Goal: Task Accomplishment & Management: Complete application form

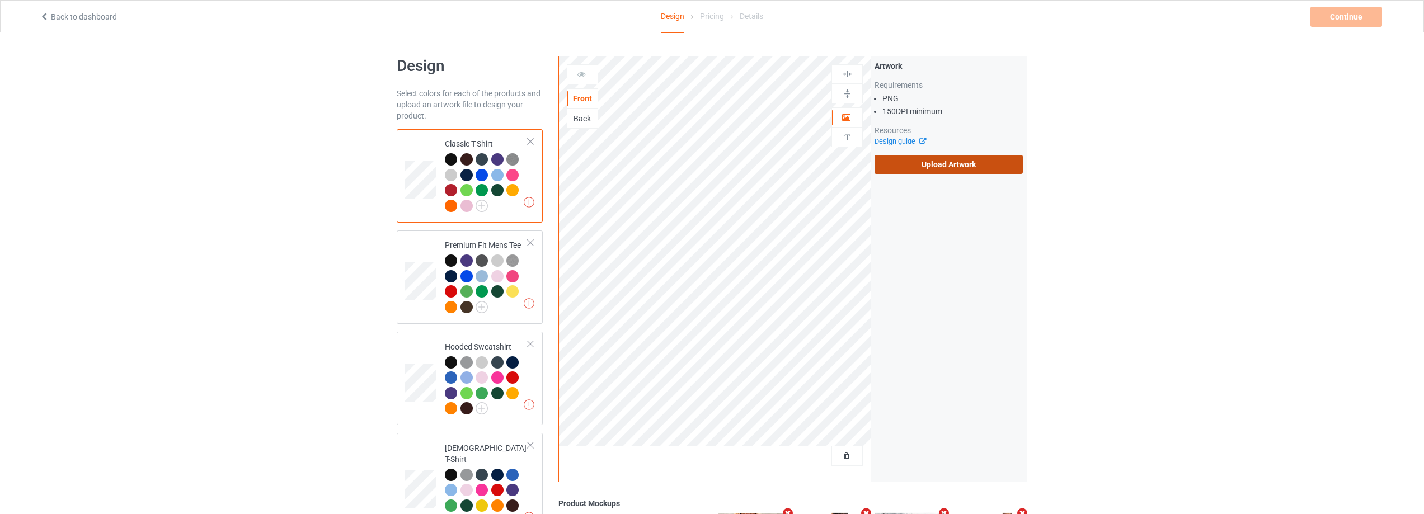
click at [919, 172] on label "Upload Artwork" at bounding box center [949, 164] width 148 height 19
click at [0, 0] on input "Upload Artwork" at bounding box center [0, 0] width 0 height 0
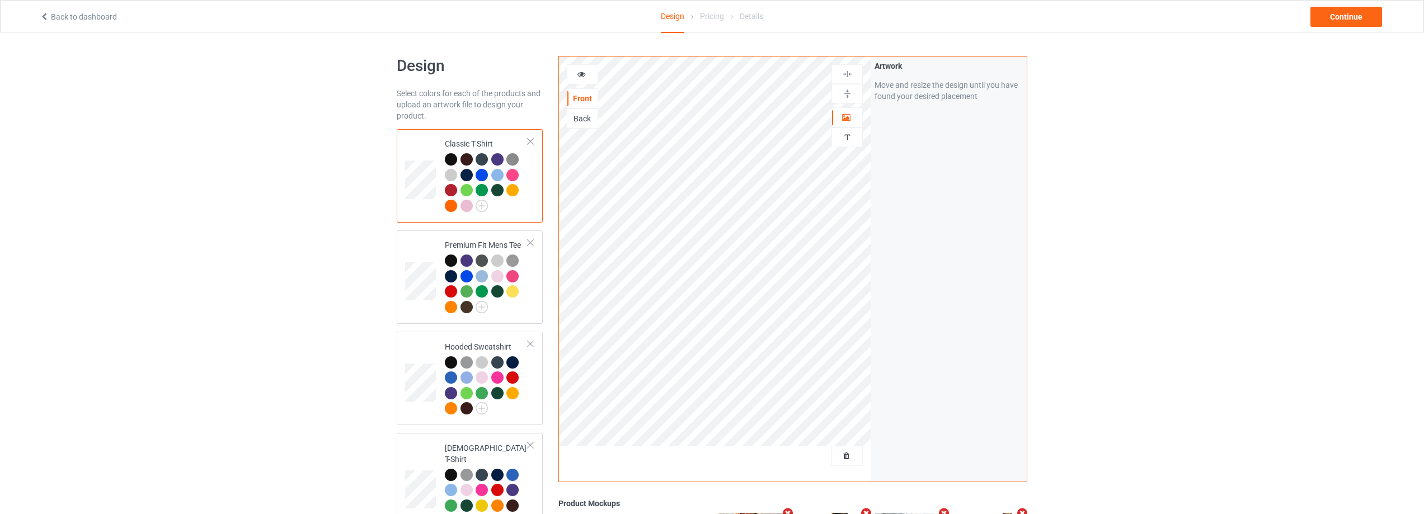
click at [594, 118] on div "Back" at bounding box center [582, 118] width 30 height 11
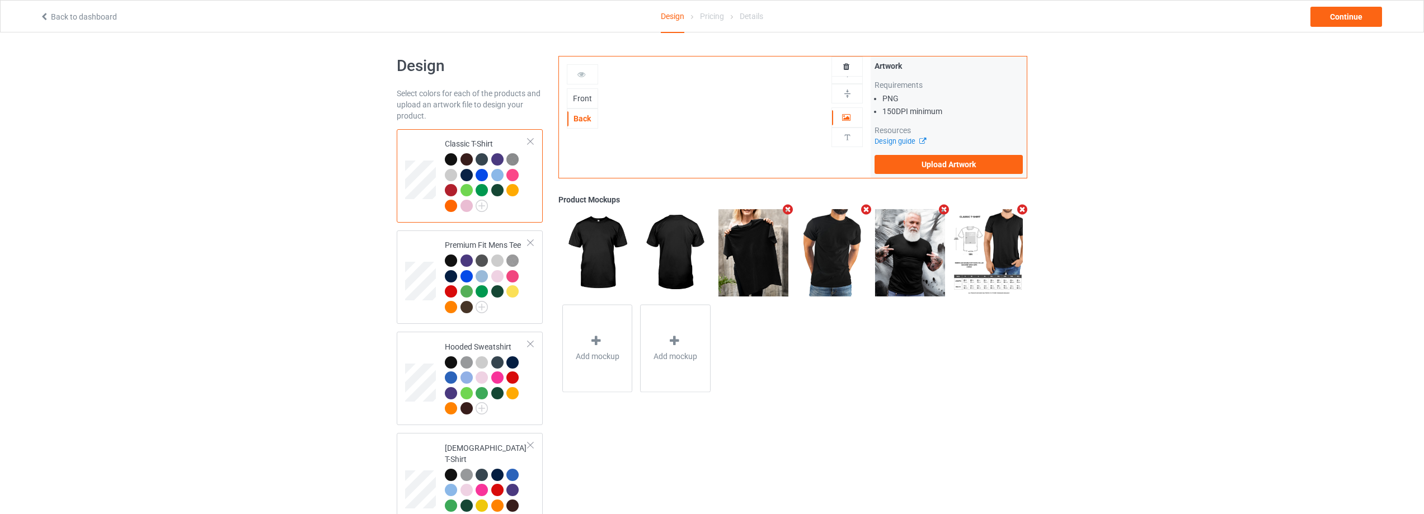
click at [970, 151] on div "Artwork Requirements PNG 150 DPI minimum Resources Design guide Upload Artwork" at bounding box center [949, 117] width 148 height 114
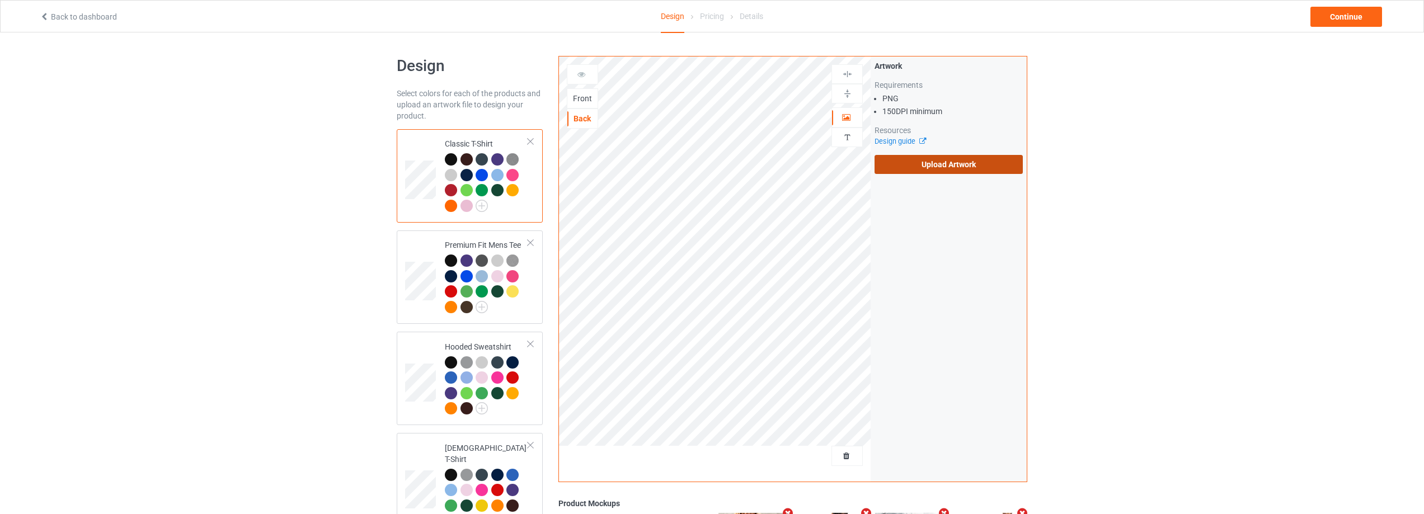
click at [965, 165] on label "Upload Artwork" at bounding box center [949, 164] width 148 height 19
click at [0, 0] on input "Upload Artwork" at bounding box center [0, 0] width 0 height 0
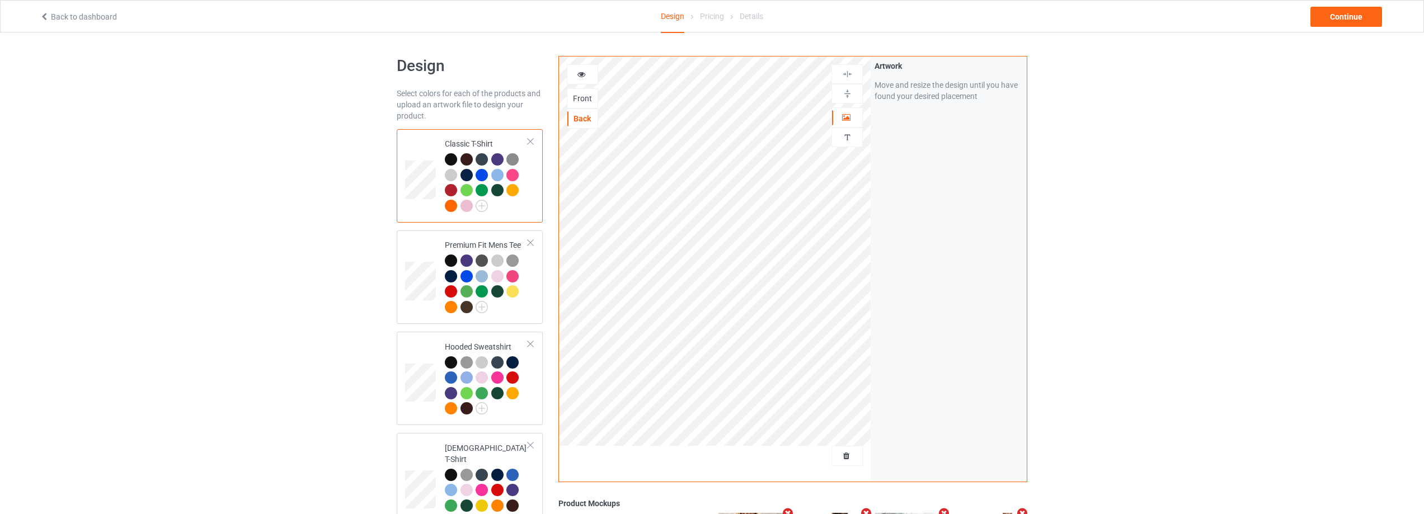
click at [584, 92] on div "Front" at bounding box center [582, 98] width 31 height 20
click at [577, 97] on div "Front" at bounding box center [582, 98] width 30 height 11
click at [1336, 16] on div "Continue" at bounding box center [1347, 17] width 72 height 20
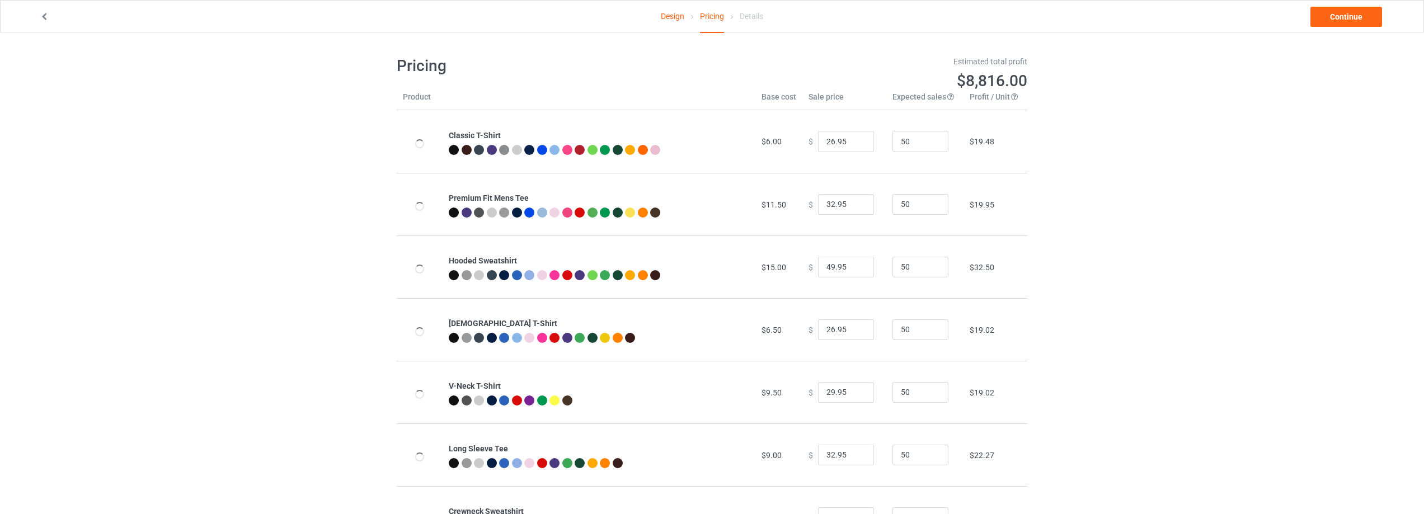
type input "46.95"
type input "30.95"
type input "31.95"
type input "28.95"
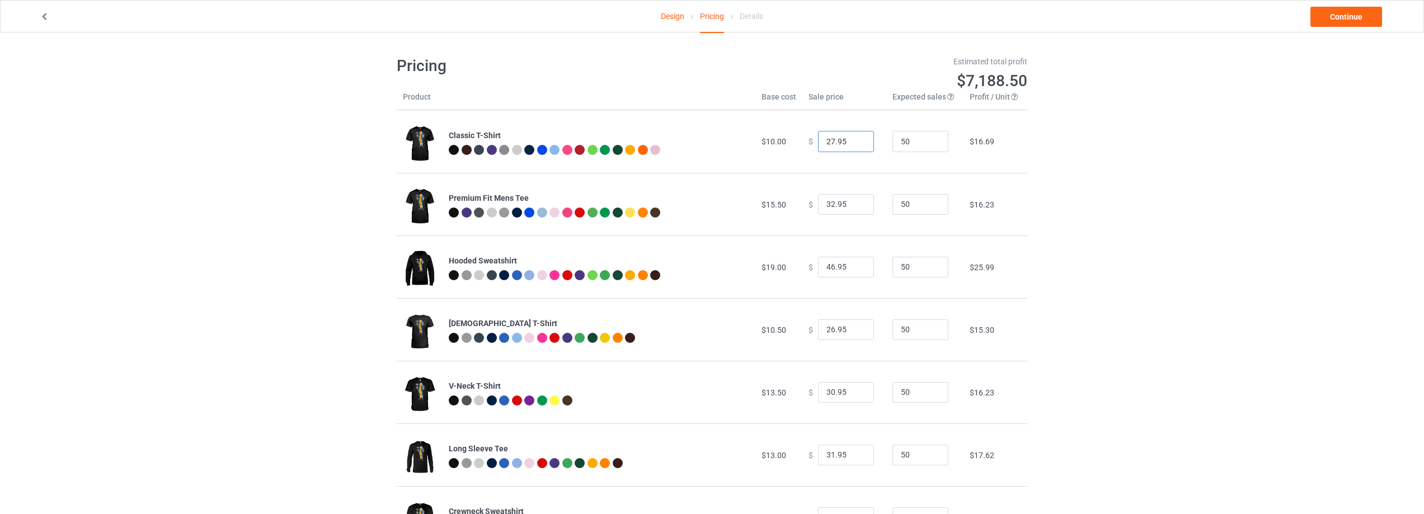
click at [854, 139] on input "27.95" at bounding box center [846, 141] width 56 height 21
type input "28.95"
click at [854, 139] on input "28.95" at bounding box center [846, 141] width 56 height 21
click at [854, 201] on input "33.95" at bounding box center [846, 204] width 56 height 21
type input "34.95"
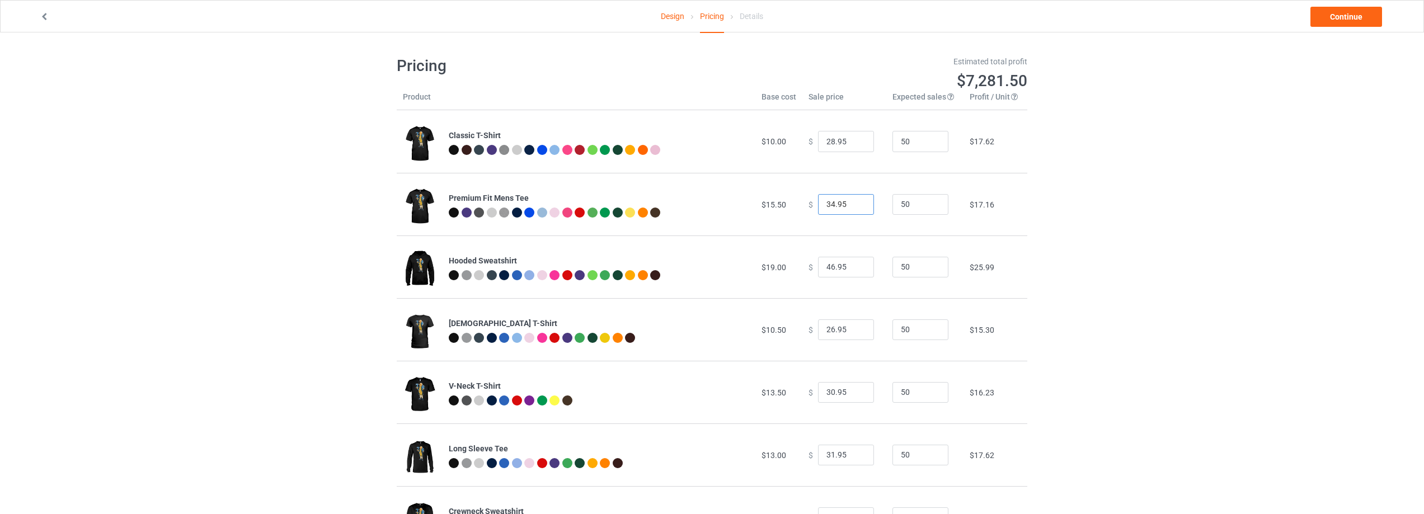
click at [854, 201] on input "34.95" at bounding box center [846, 204] width 56 height 21
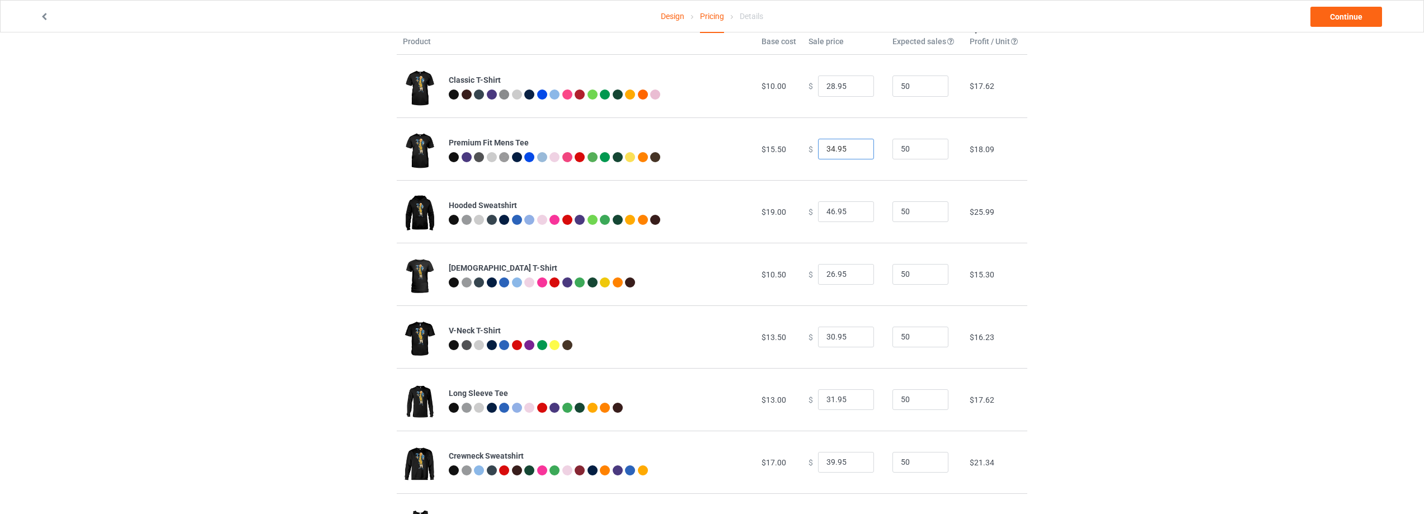
scroll to position [56, 0]
click at [856, 207] on input "47.95" at bounding box center [846, 211] width 56 height 21
click at [856, 207] on input "48.95" at bounding box center [846, 211] width 56 height 21
type input "49.95"
click at [856, 207] on input "49.95" at bounding box center [846, 211] width 56 height 21
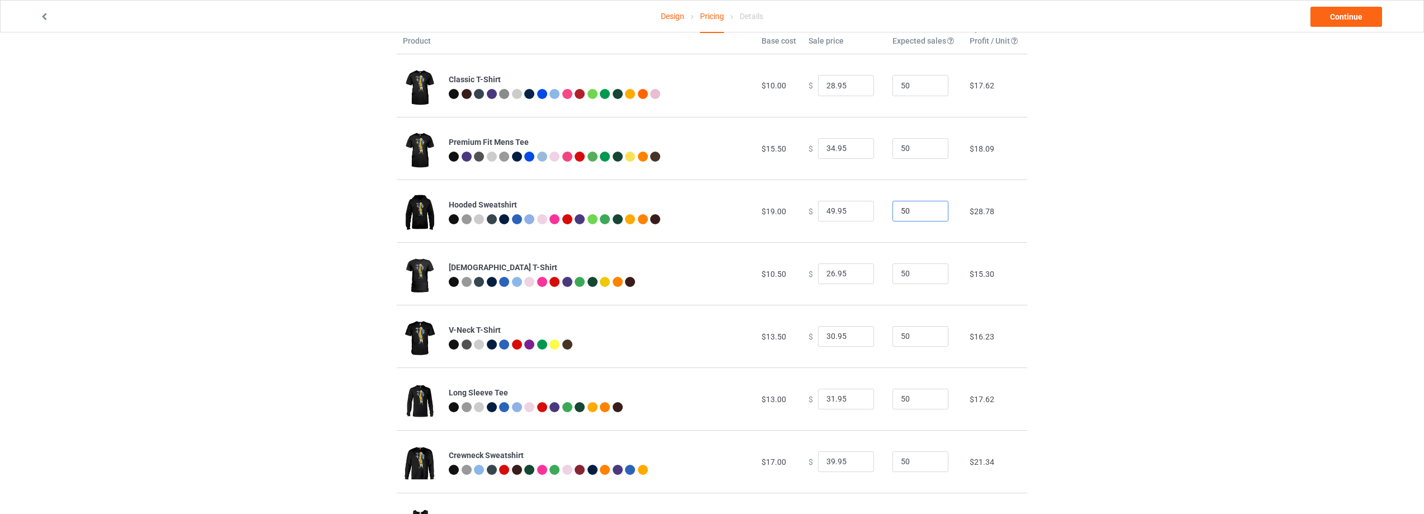
drag, startPoint x: 907, startPoint y: 210, endPoint x: 868, endPoint y: 211, distance: 38.1
click at [868, 211] on tr "Hooded Sweatshirt $19.00 $ 49.95 50 $28.78" at bounding box center [712, 211] width 631 height 63
click at [827, 277] on input "26.95" at bounding box center [846, 274] width 56 height 21
click at [851, 272] on input "26.95" at bounding box center [846, 274] width 56 height 21
click at [852, 272] on input "27.95" at bounding box center [846, 274] width 56 height 21
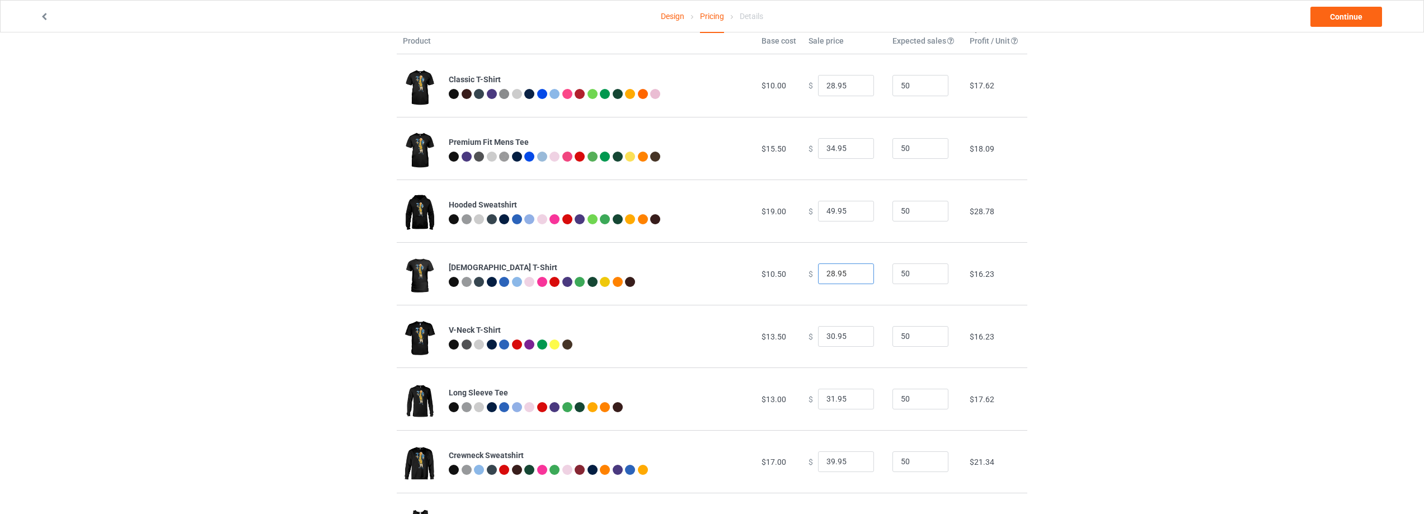
type input "28.95"
click at [852, 272] on input "28.95" at bounding box center [846, 274] width 56 height 21
click at [855, 332] on input "31.95" at bounding box center [846, 336] width 56 height 21
type input "32.95"
click at [855, 332] on input "32.95" at bounding box center [846, 336] width 56 height 21
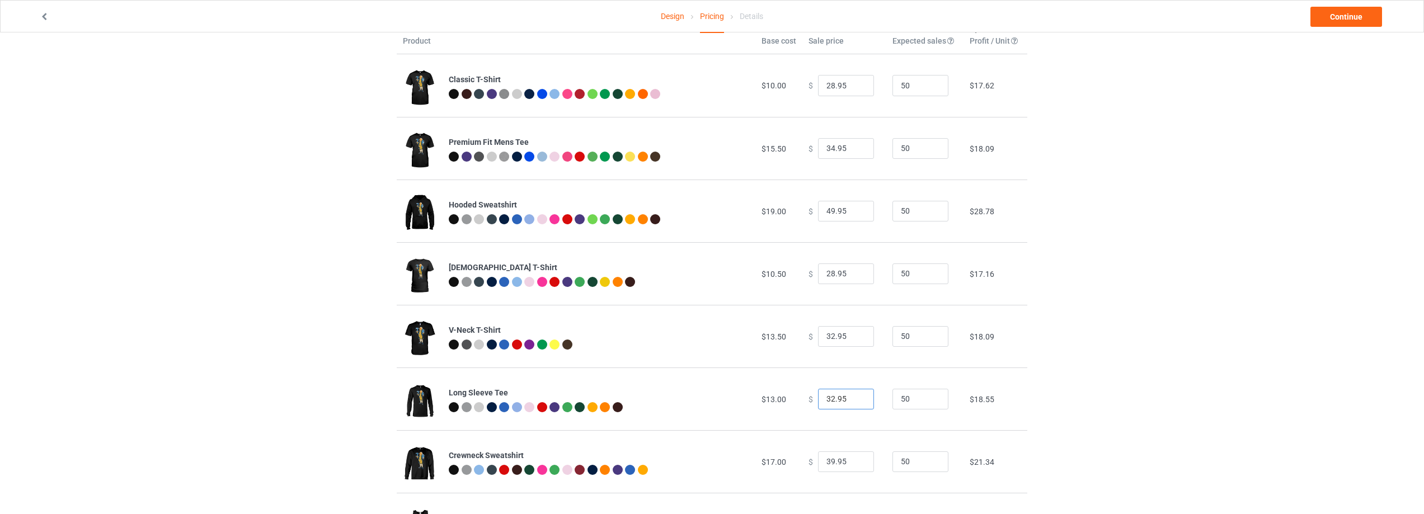
click at [853, 396] on input "32.95" at bounding box center [846, 399] width 56 height 21
type input "33.95"
click at [853, 396] on input "33.95" at bounding box center [846, 399] width 56 height 21
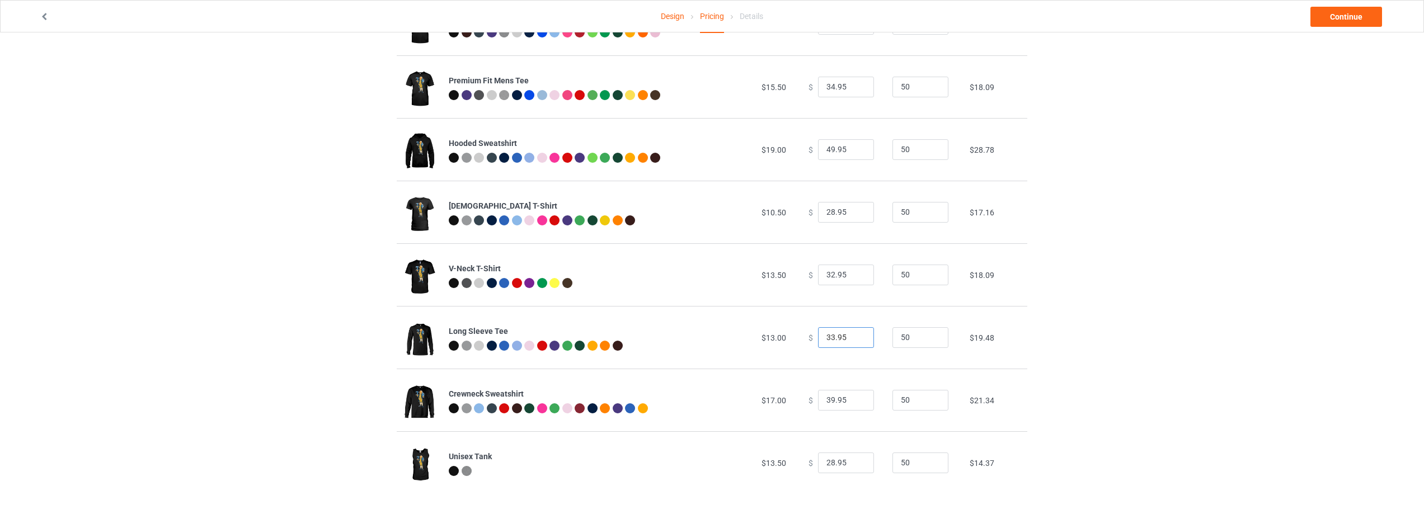
scroll to position [121, 0]
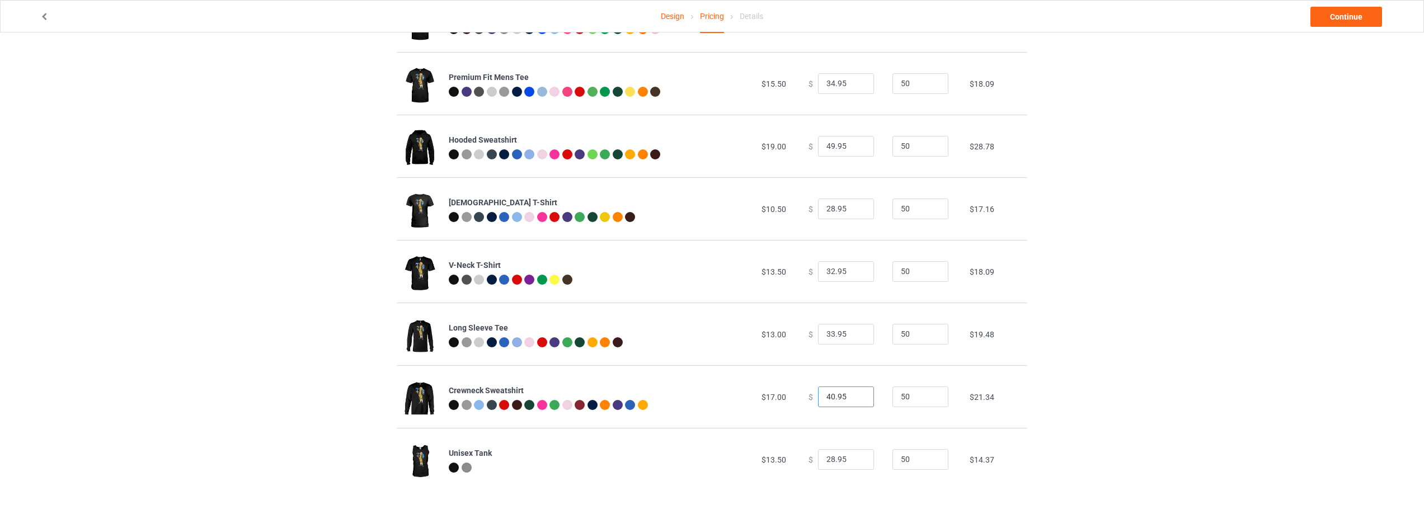
click at [855, 393] on input "40.95" at bounding box center [846, 397] width 56 height 21
click at [854, 393] on input "41.95" at bounding box center [846, 397] width 56 height 21
type input "42.95"
click at [854, 393] on input "42.95" at bounding box center [846, 397] width 56 height 21
click at [857, 456] on input "29.95" at bounding box center [846, 459] width 56 height 21
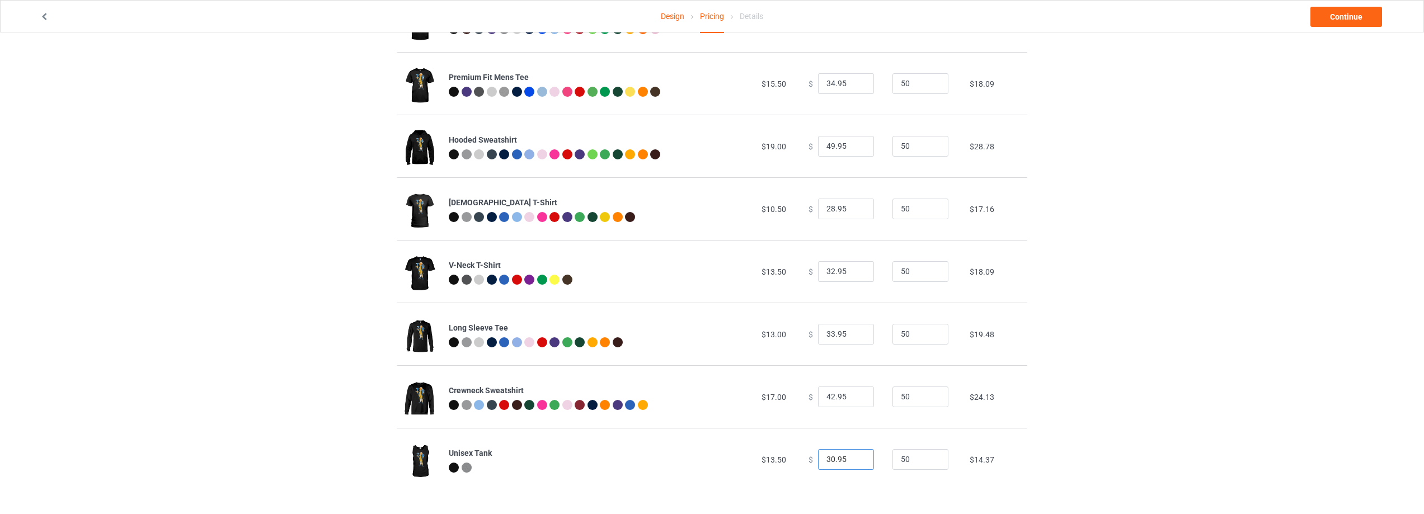
type input "30.95"
click at [857, 456] on input "30.95" at bounding box center [846, 459] width 56 height 21
click at [1091, 386] on div "Design Pricing Details Continue Pricing Estimated total profit $7,979.00 Produc…" at bounding box center [712, 213] width 1424 height 603
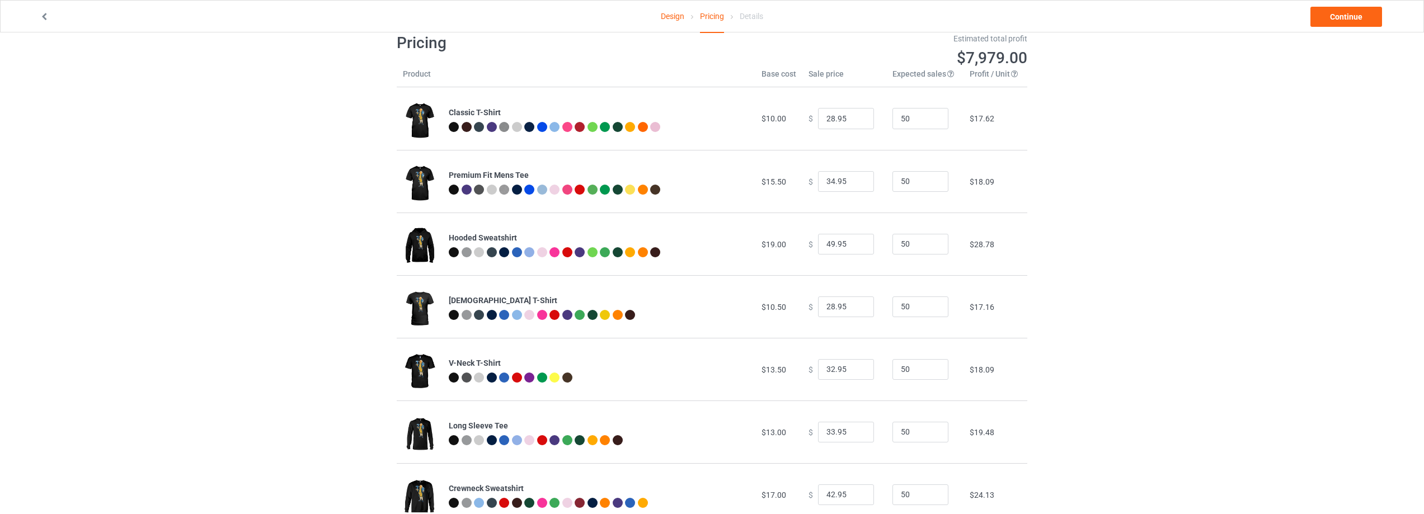
scroll to position [0, 0]
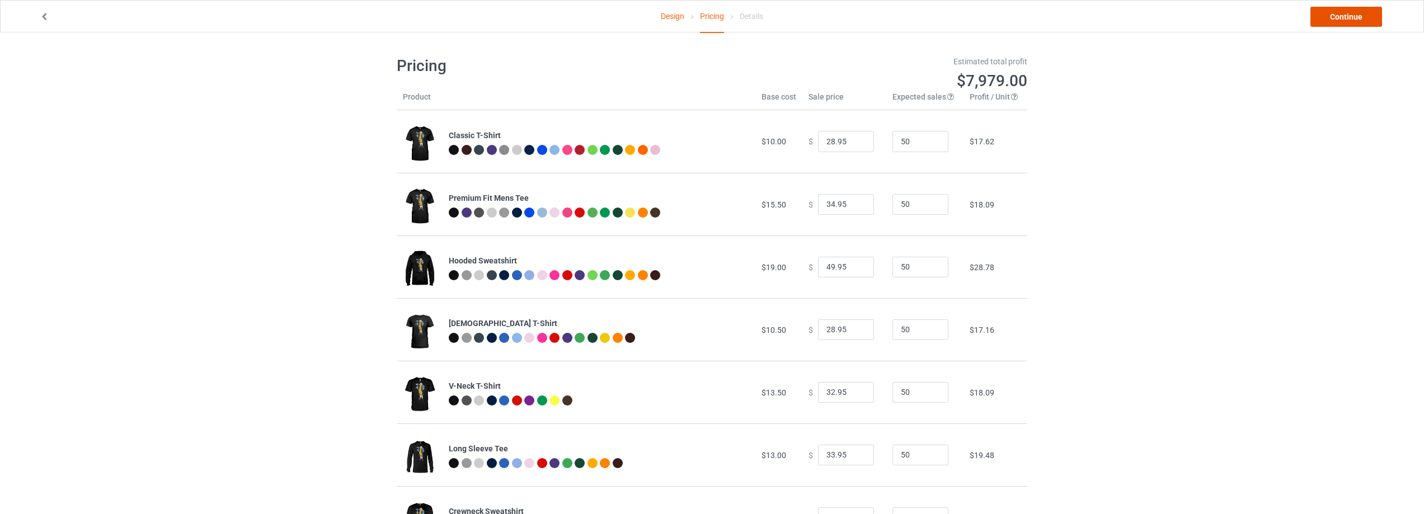
click at [1338, 13] on link "Continue" at bounding box center [1347, 17] width 72 height 20
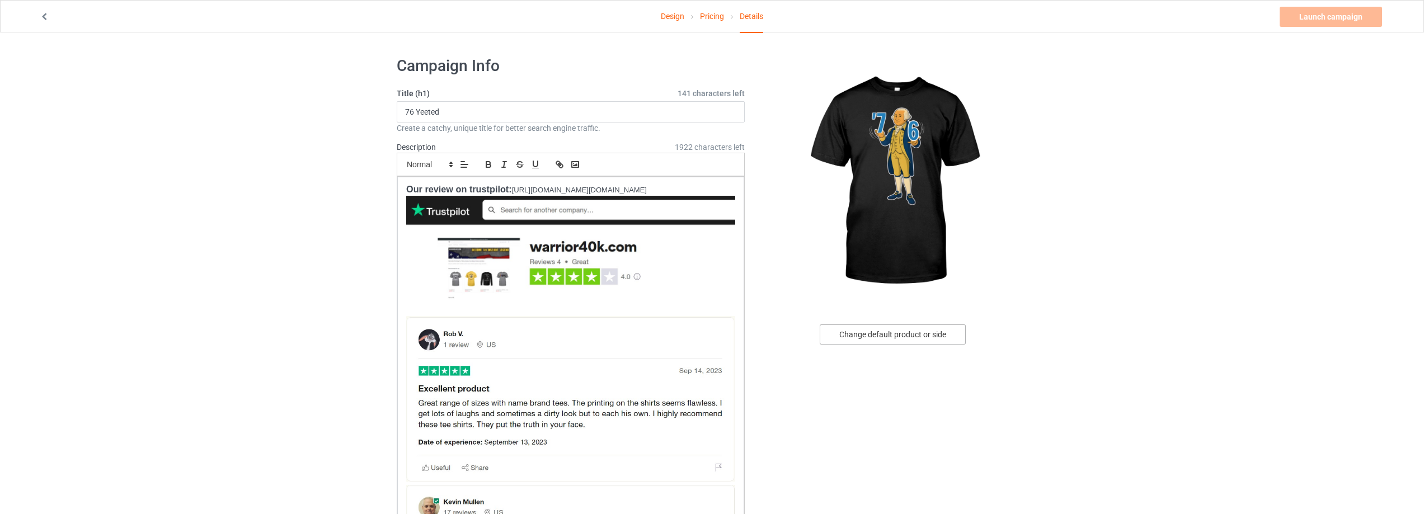
click at [888, 337] on div "Change default product or side" at bounding box center [893, 335] width 146 height 20
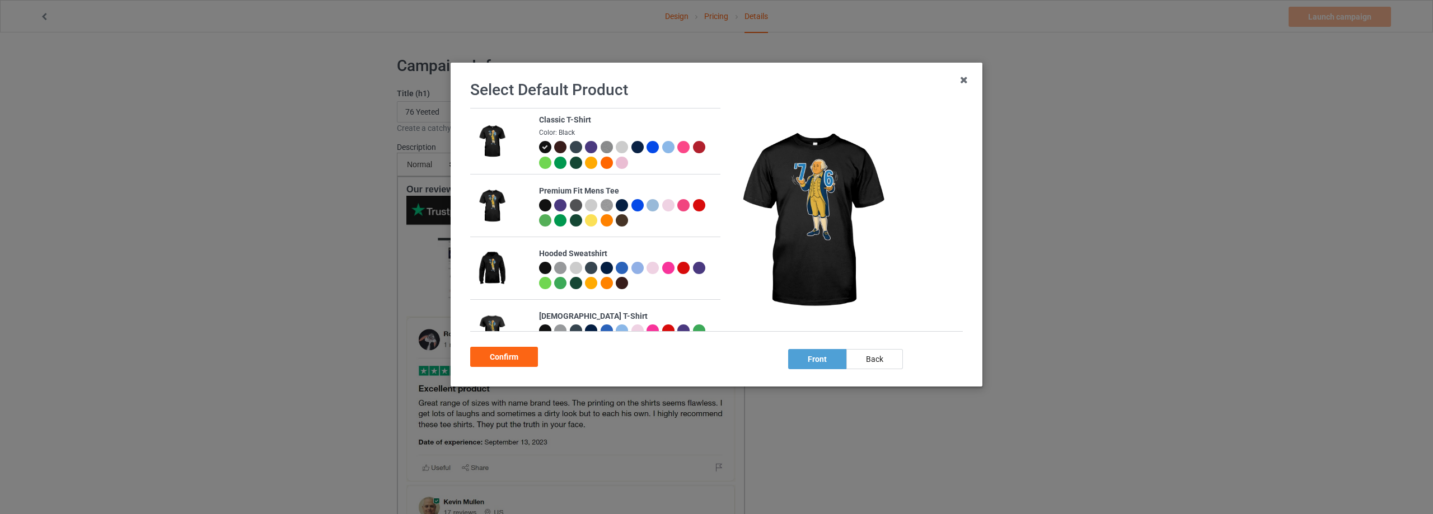
click at [693, 153] on div at bounding box center [699, 147] width 12 height 12
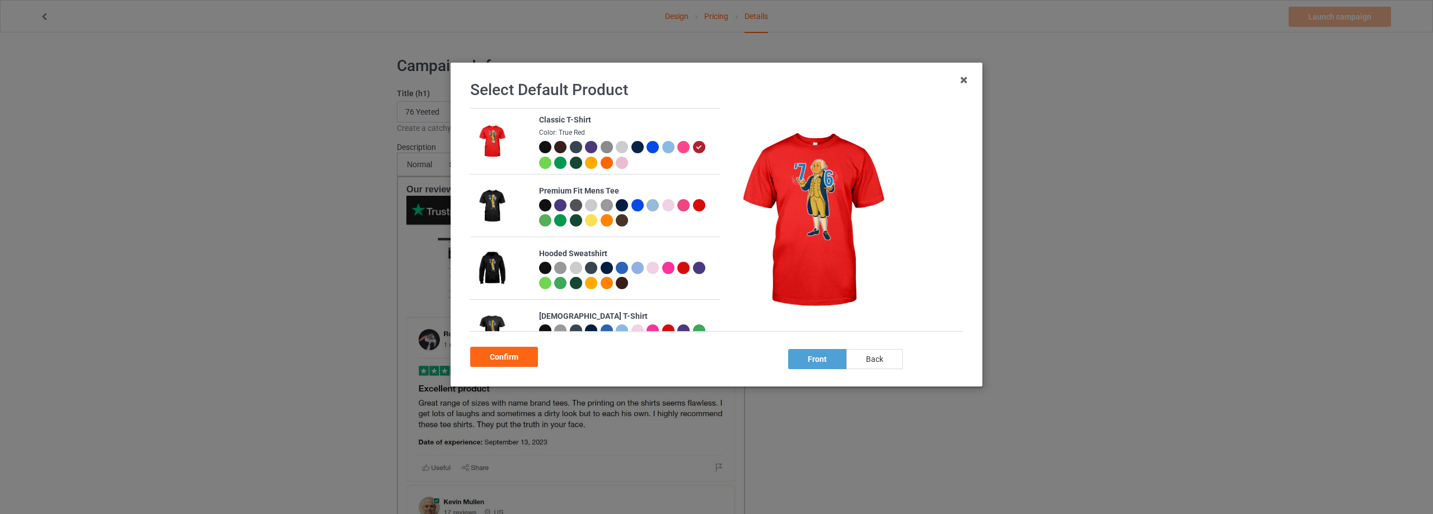
click at [881, 352] on div "back" at bounding box center [874, 359] width 57 height 20
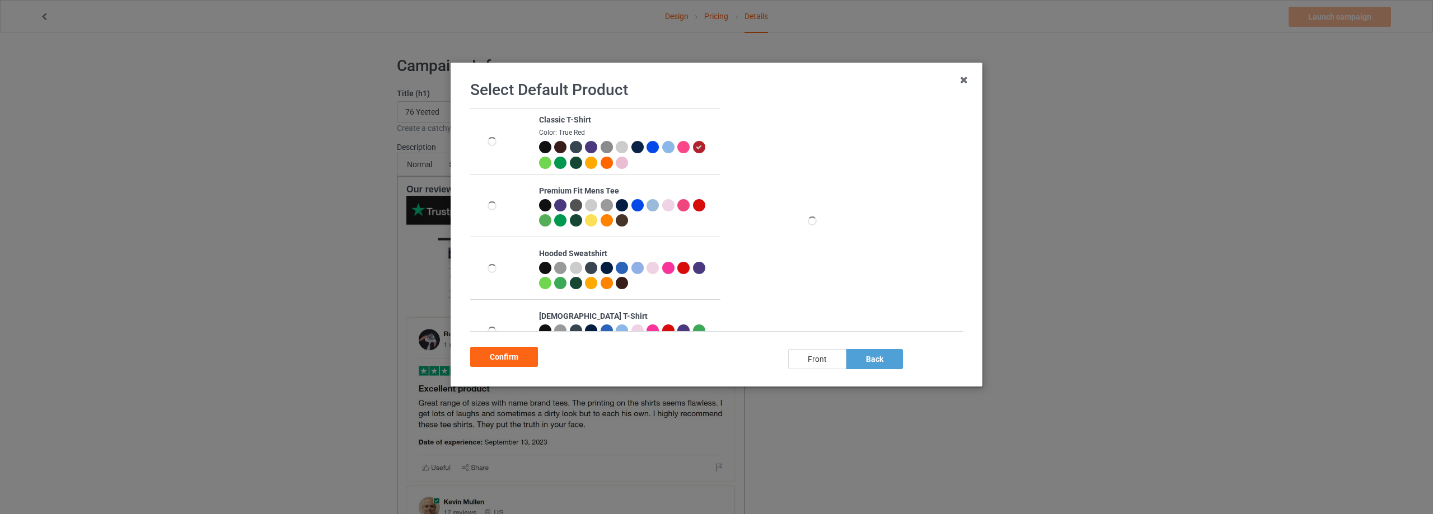
click at [805, 353] on div "front" at bounding box center [817, 359] width 58 height 20
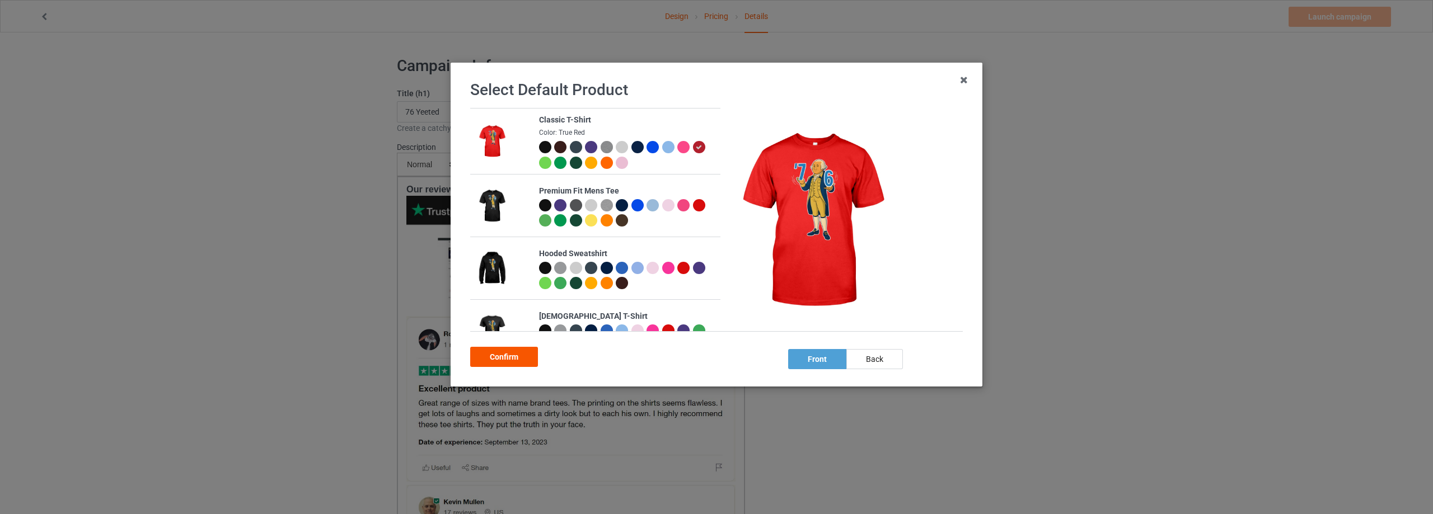
click at [515, 358] on div "Confirm" at bounding box center [504, 357] width 68 height 20
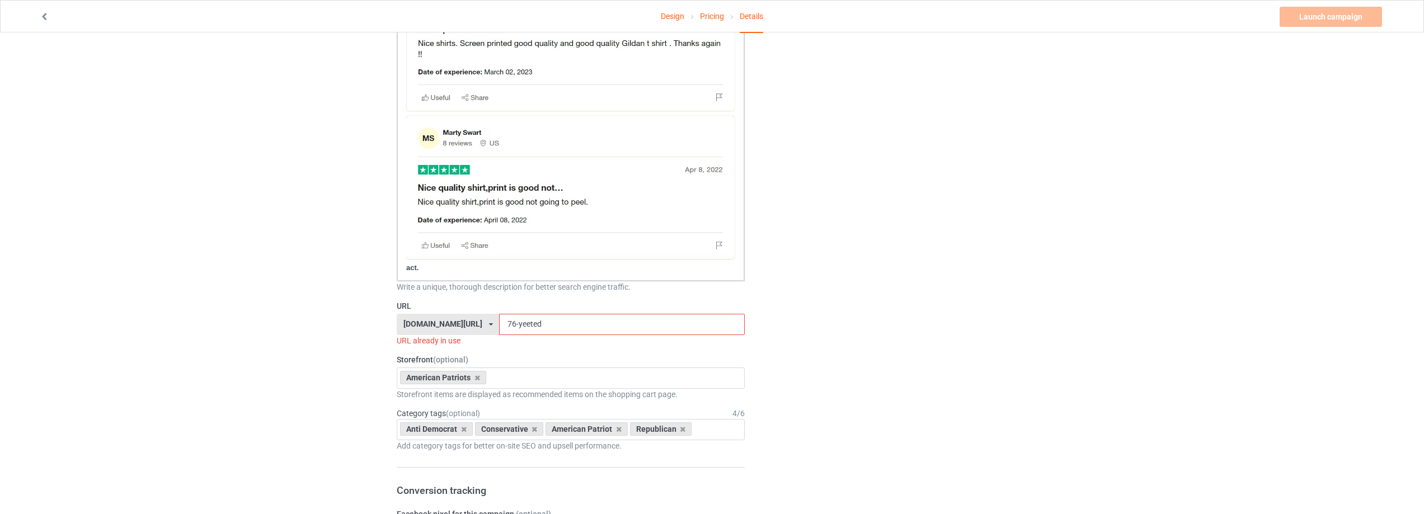
scroll to position [727, 0]
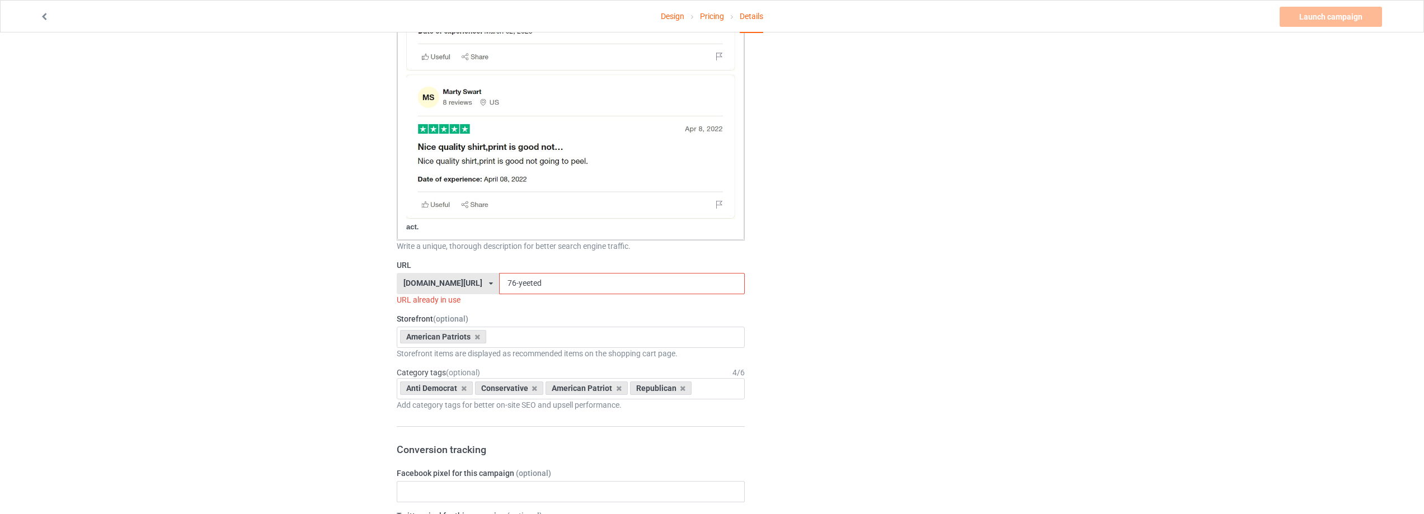
click at [556, 277] on input "76-yeeted" at bounding box center [621, 283] width 245 height 21
click at [499, 284] on input "76-yeeted" at bounding box center [621, 283] width 245 height 21
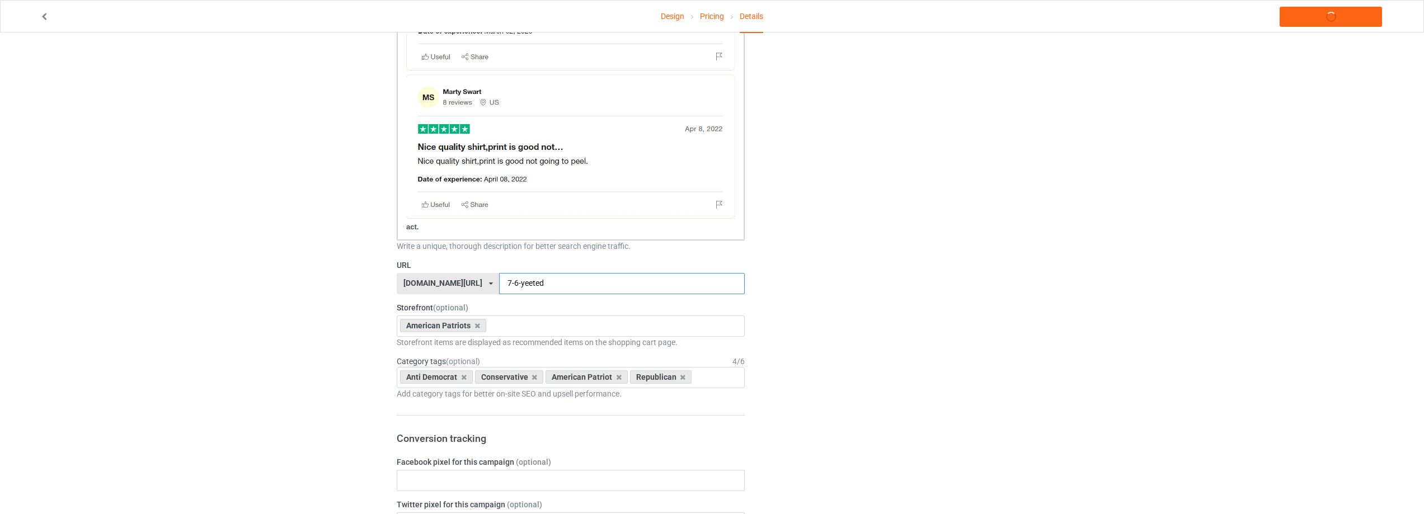
type input "7-6-yeeted"
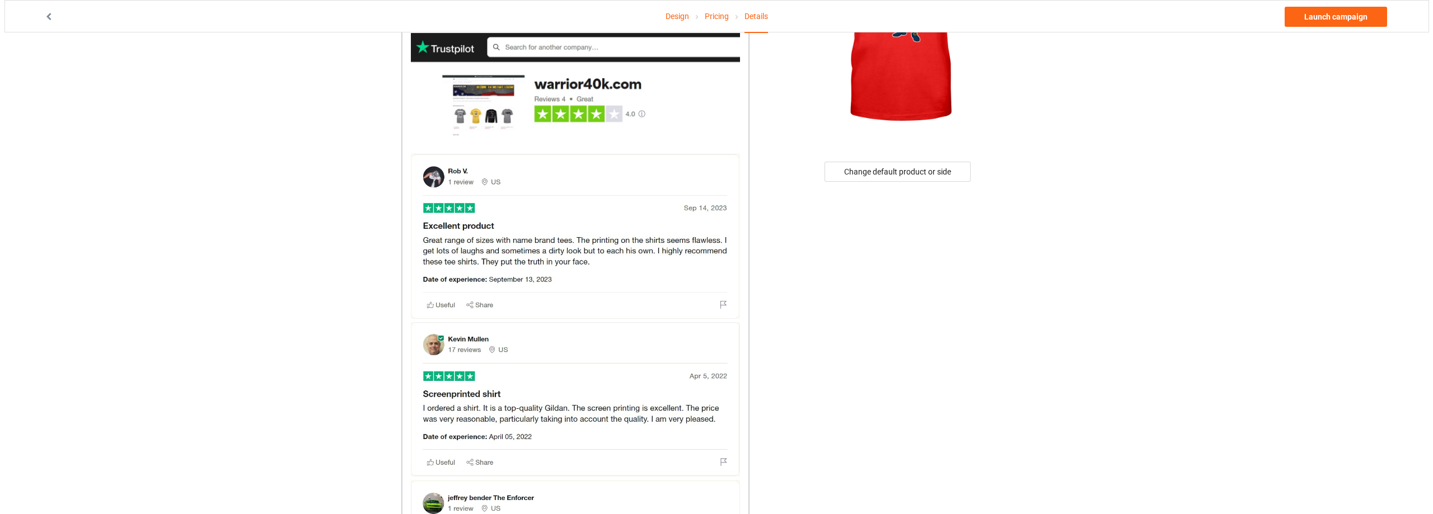
scroll to position [0, 0]
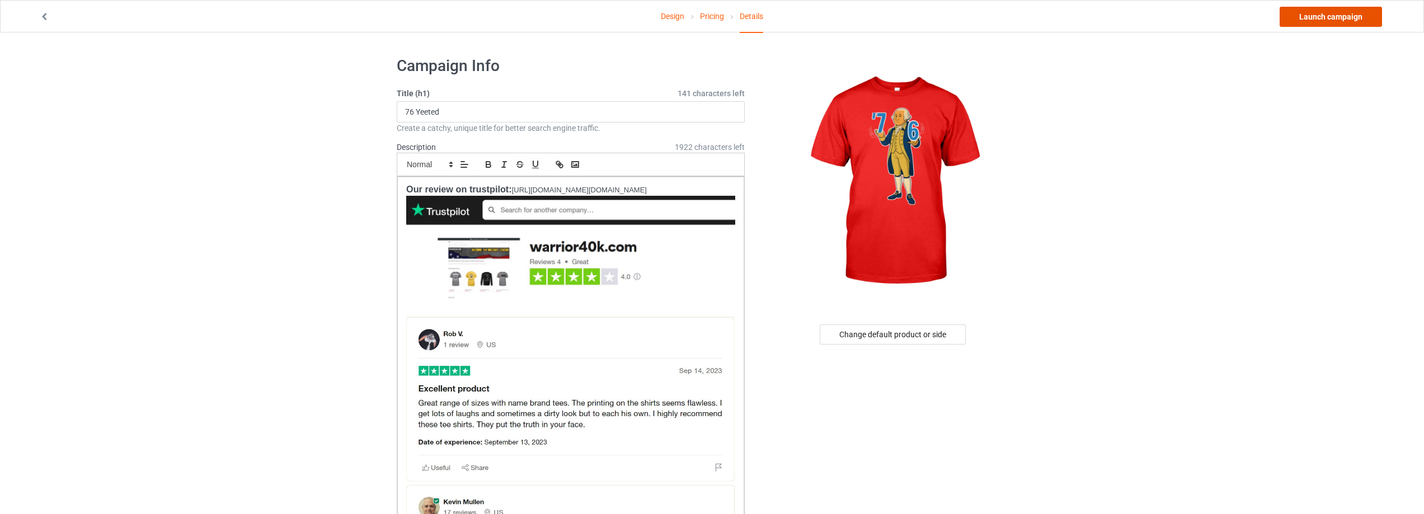
click at [1318, 15] on link "Launch campaign" at bounding box center [1331, 17] width 102 height 20
